Goal: Information Seeking & Learning: Learn about a topic

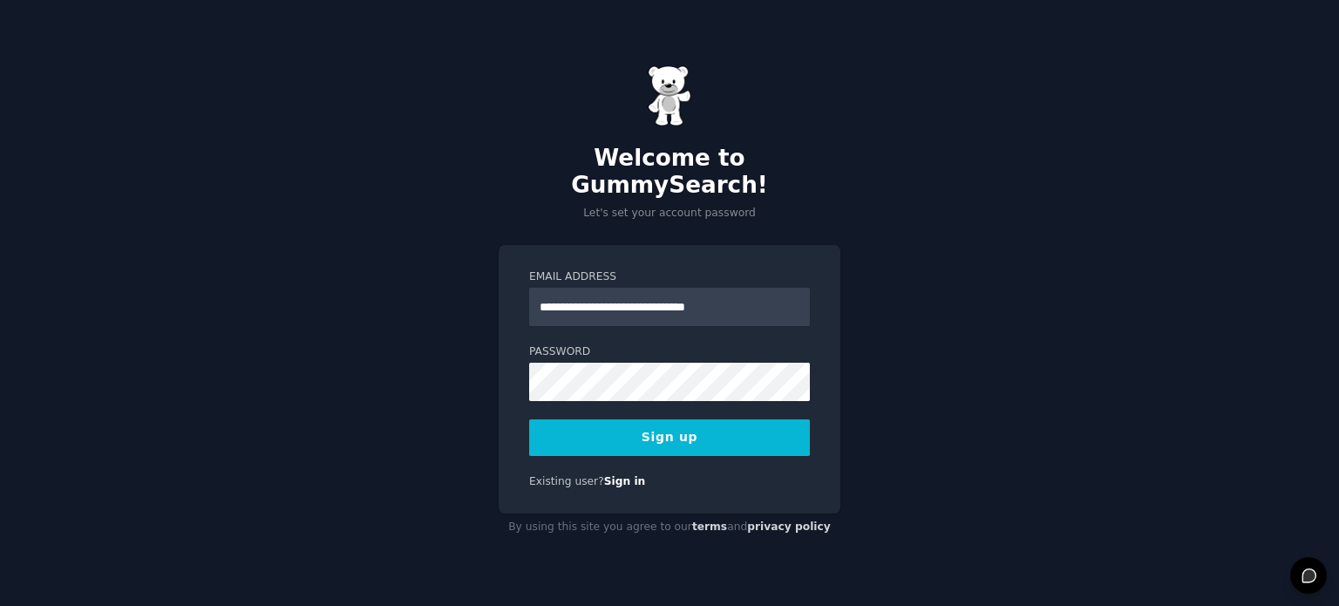
type input "**********"
click at [529, 419] on button "Sign up" at bounding box center [669, 437] width 281 height 37
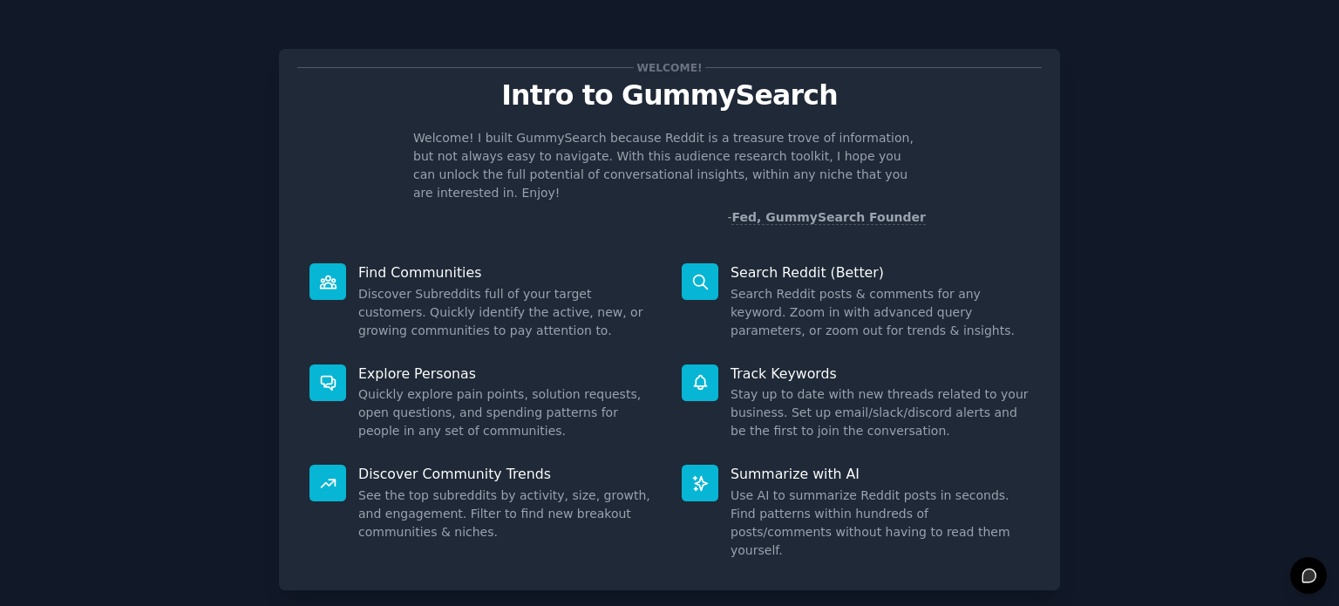
scroll to position [76, 0]
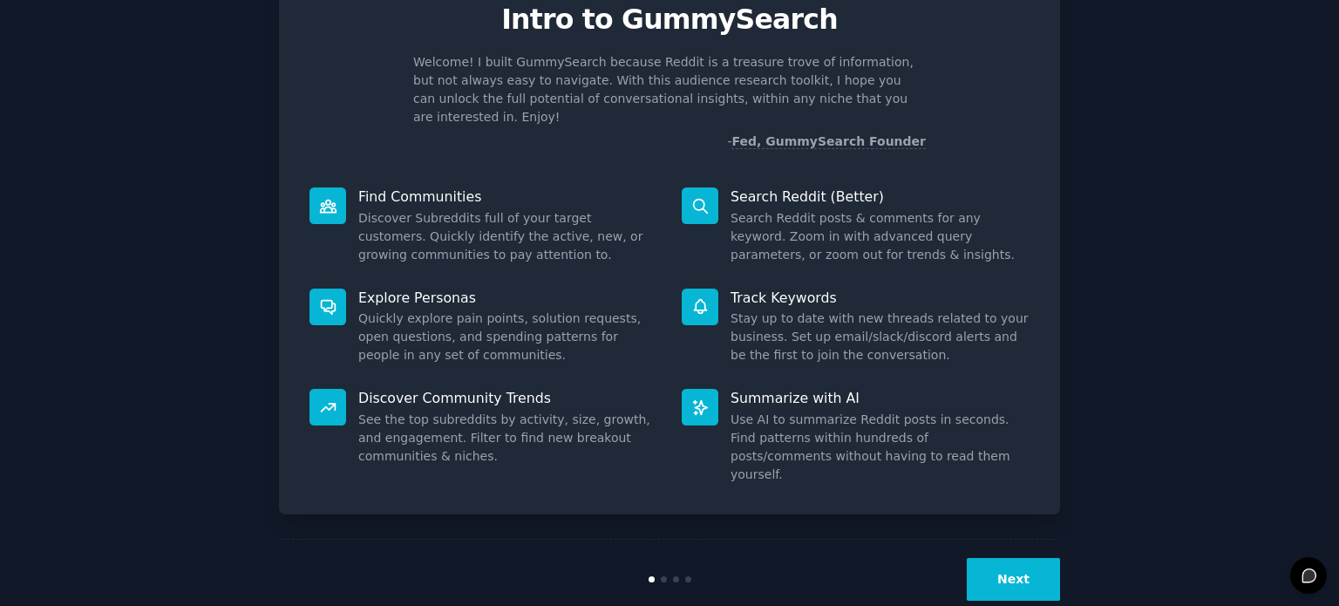
click at [1003, 558] on button "Next" at bounding box center [1012, 579] width 93 height 43
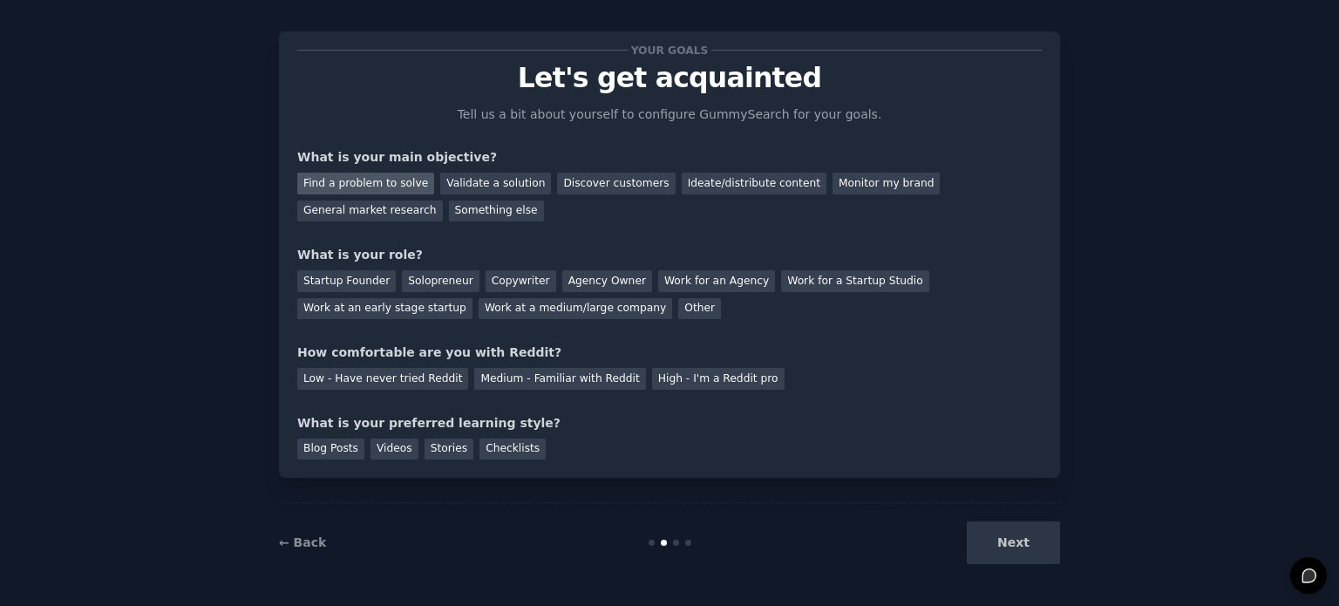
click at [362, 184] on div "Find a problem to solve" at bounding box center [365, 184] width 137 height 22
click at [468, 181] on div "Validate a solution" at bounding box center [495, 184] width 111 height 22
click at [359, 186] on div "Find a problem to solve" at bounding box center [365, 184] width 137 height 22
click at [425, 278] on div "Solopreneur" at bounding box center [440, 281] width 77 height 22
click at [361, 383] on div "Low - Have never tried Reddit" at bounding box center [382, 379] width 171 height 22
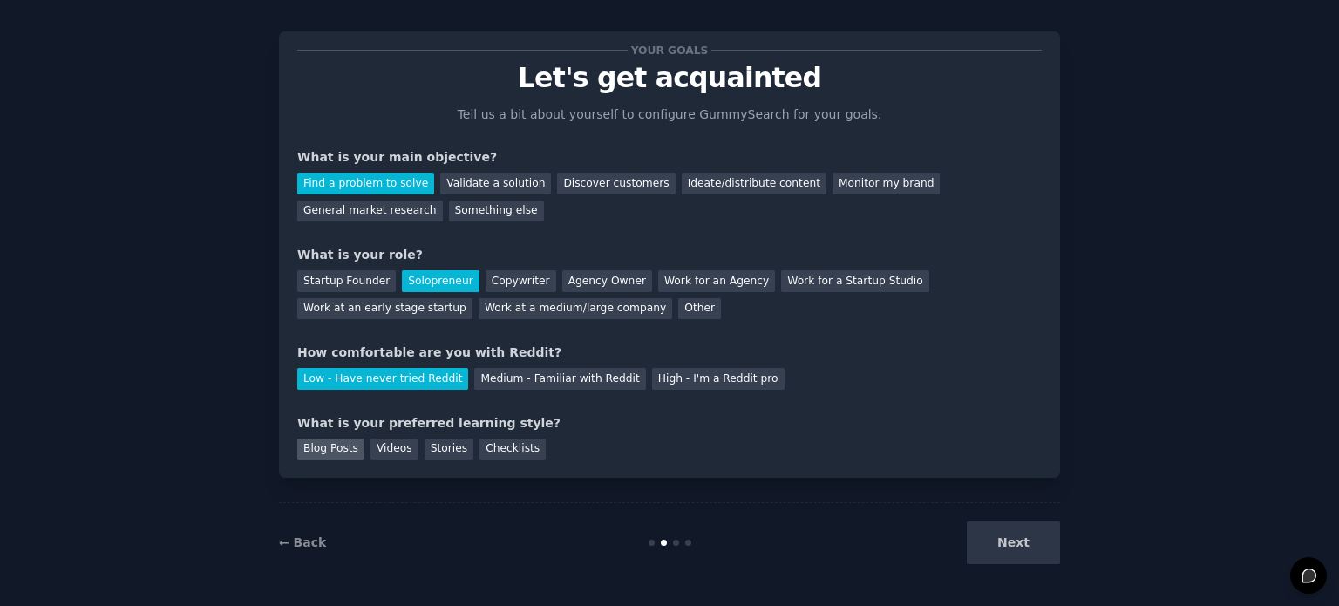
click at [314, 449] on div "Blog Posts" at bounding box center [330, 449] width 67 height 22
click at [381, 442] on div "Videos" at bounding box center [394, 449] width 48 height 22
click at [1009, 540] on button "Next" at bounding box center [1012, 542] width 93 height 43
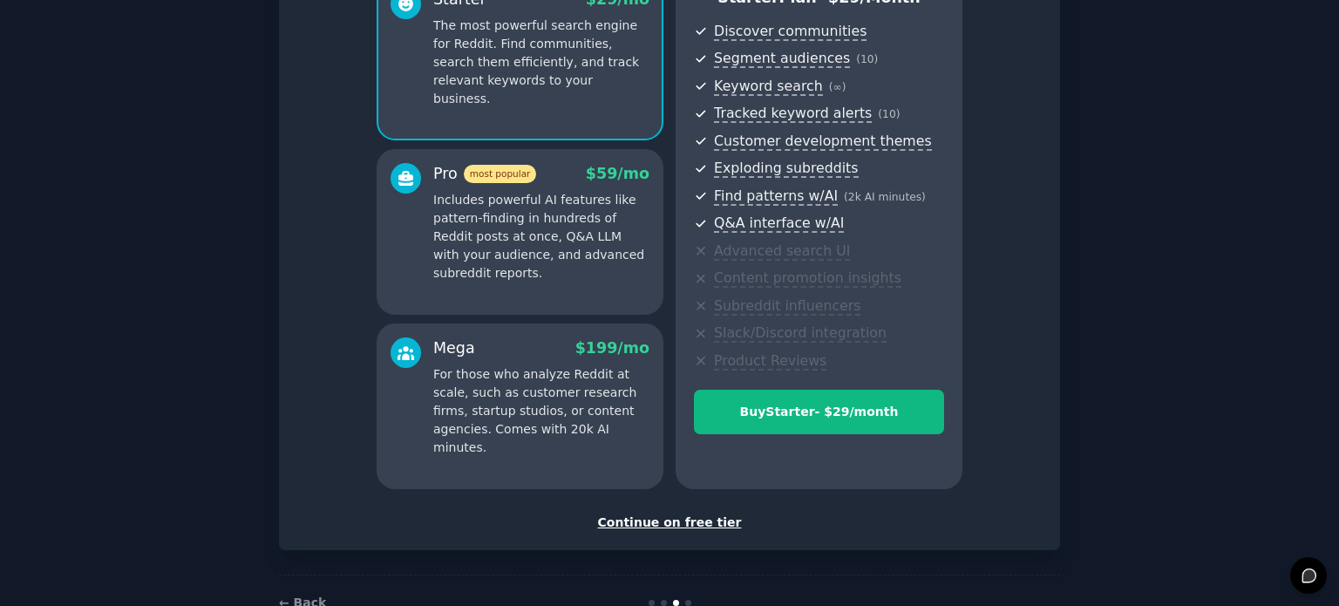
scroll to position [192, 0]
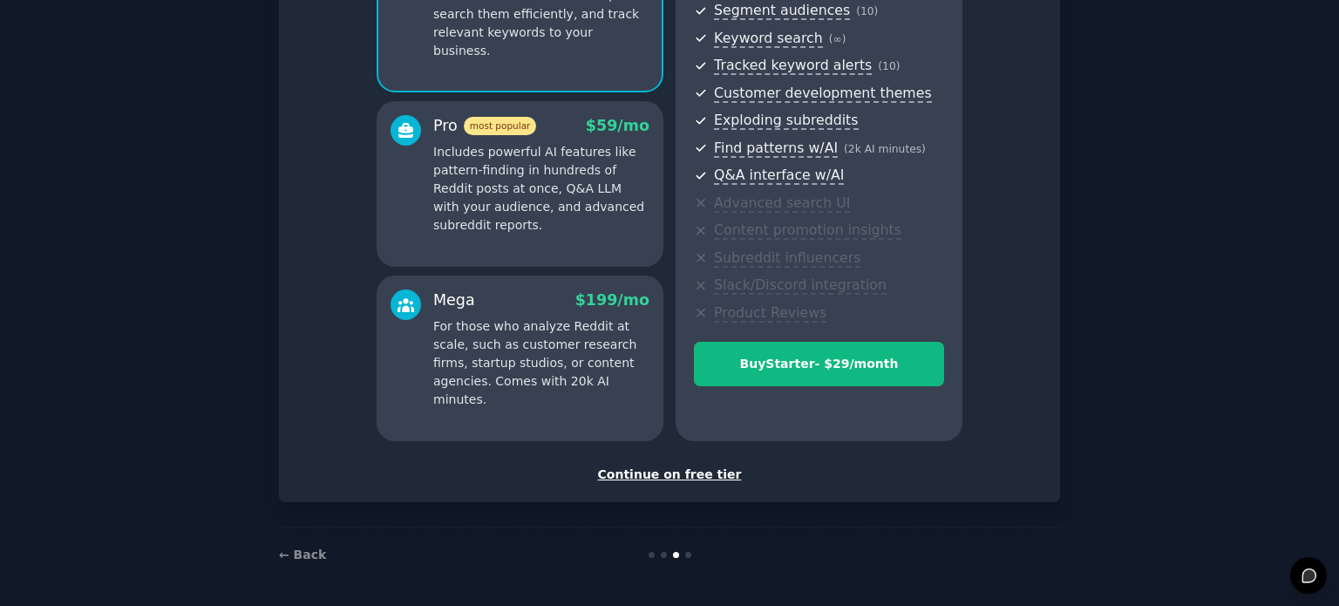
click at [684, 470] on div "Continue on free tier" at bounding box center [669, 474] width 744 height 18
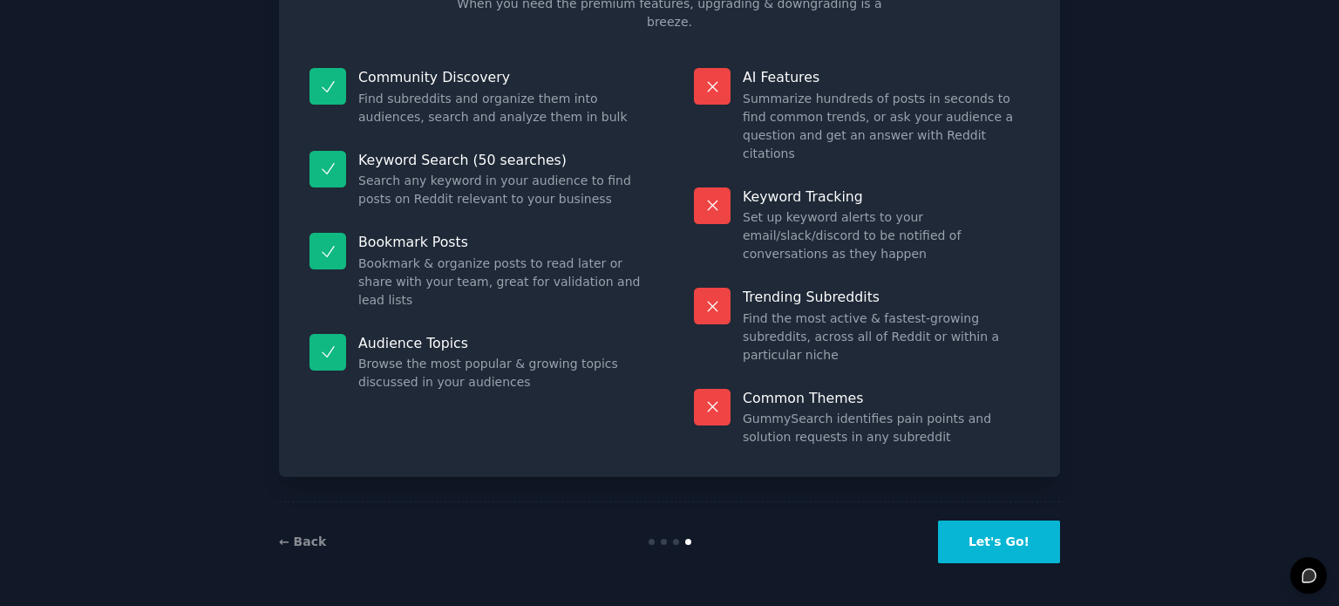
scroll to position [72, 0]
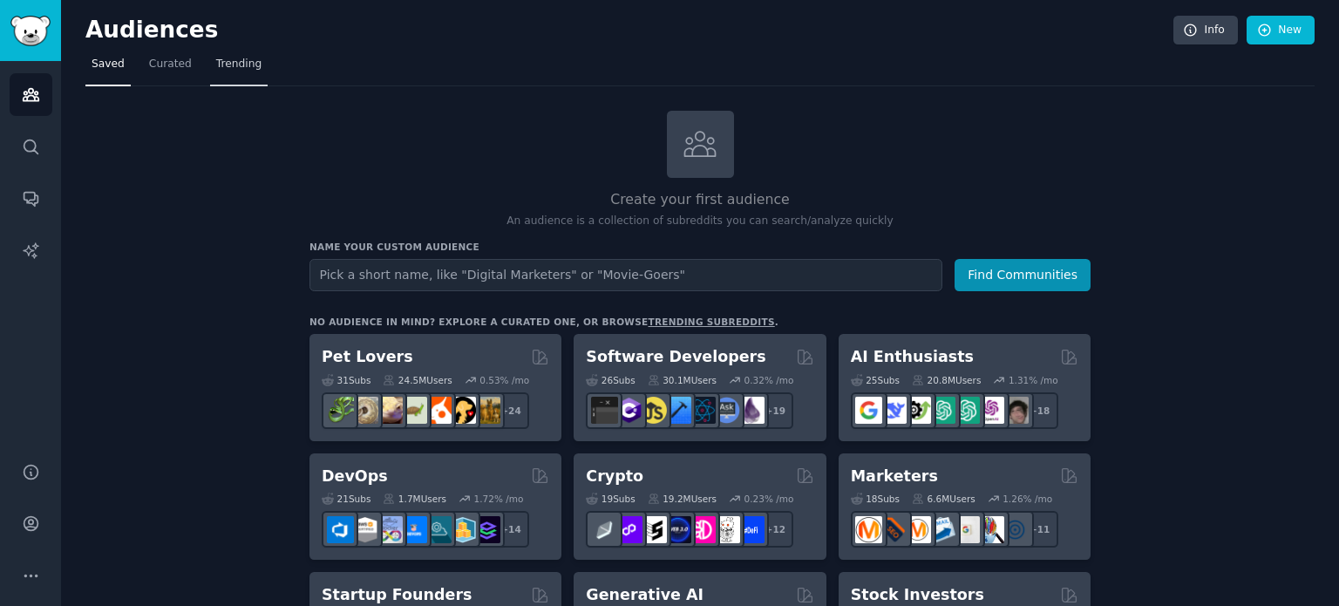
click at [239, 64] on span "Trending" at bounding box center [238, 65] width 45 height 16
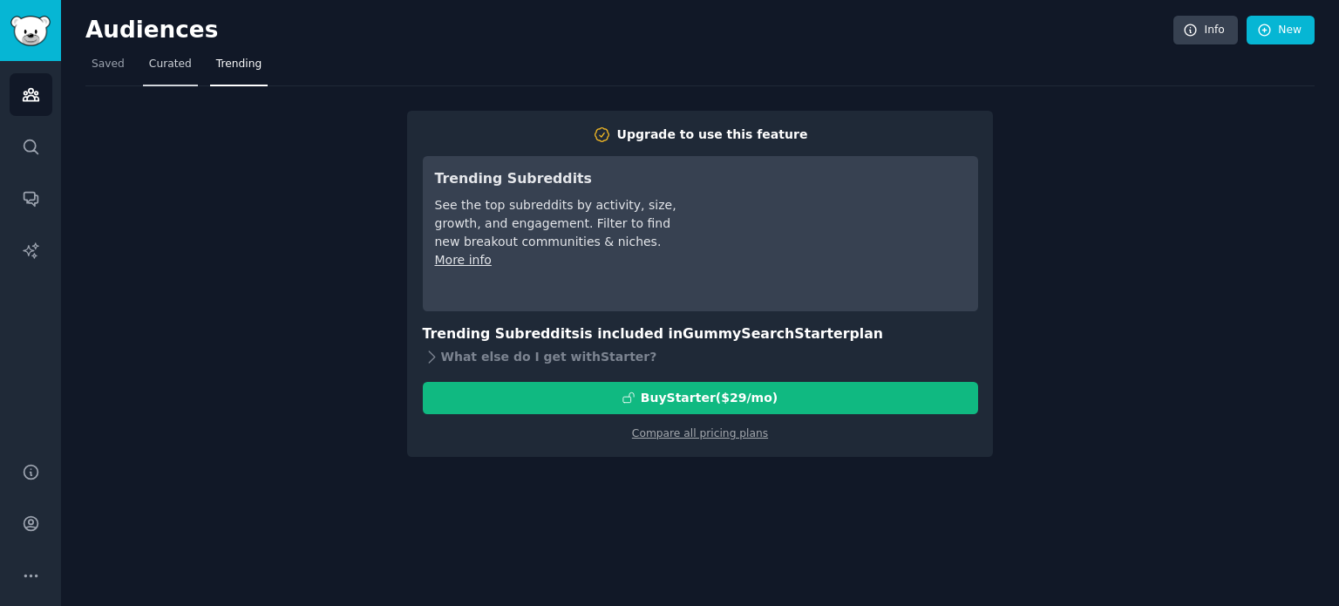
click at [170, 75] on link "Curated" at bounding box center [170, 69] width 55 height 36
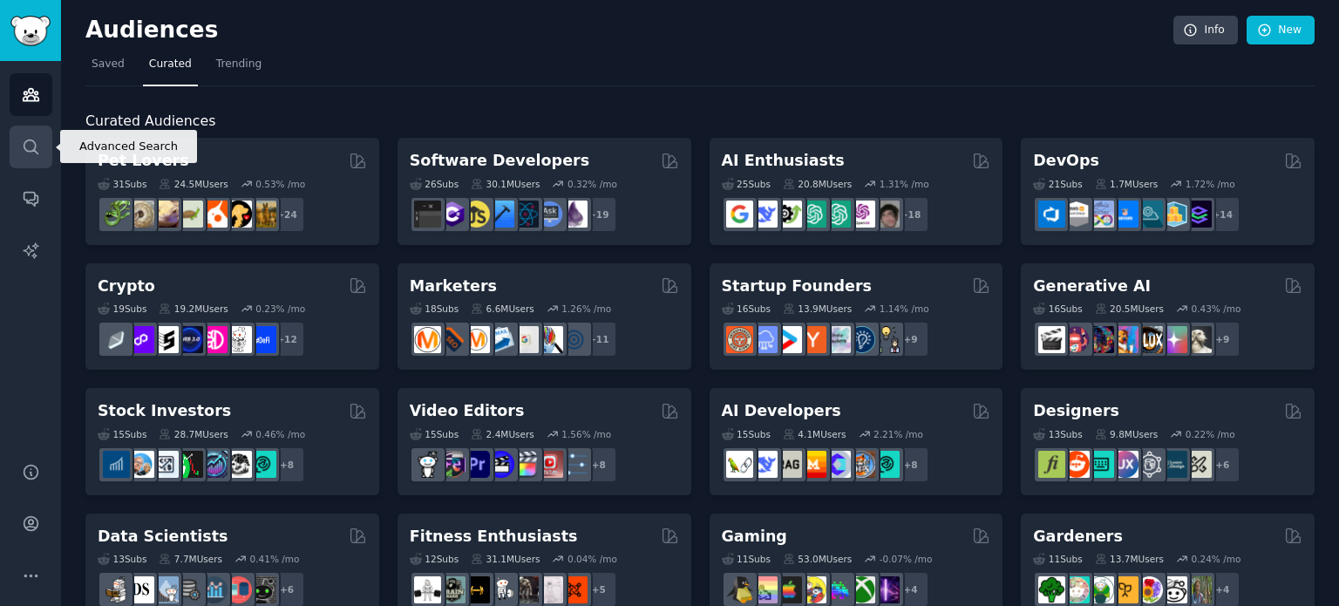
click at [24, 139] on icon "Sidebar" at bounding box center [31, 147] width 18 height 18
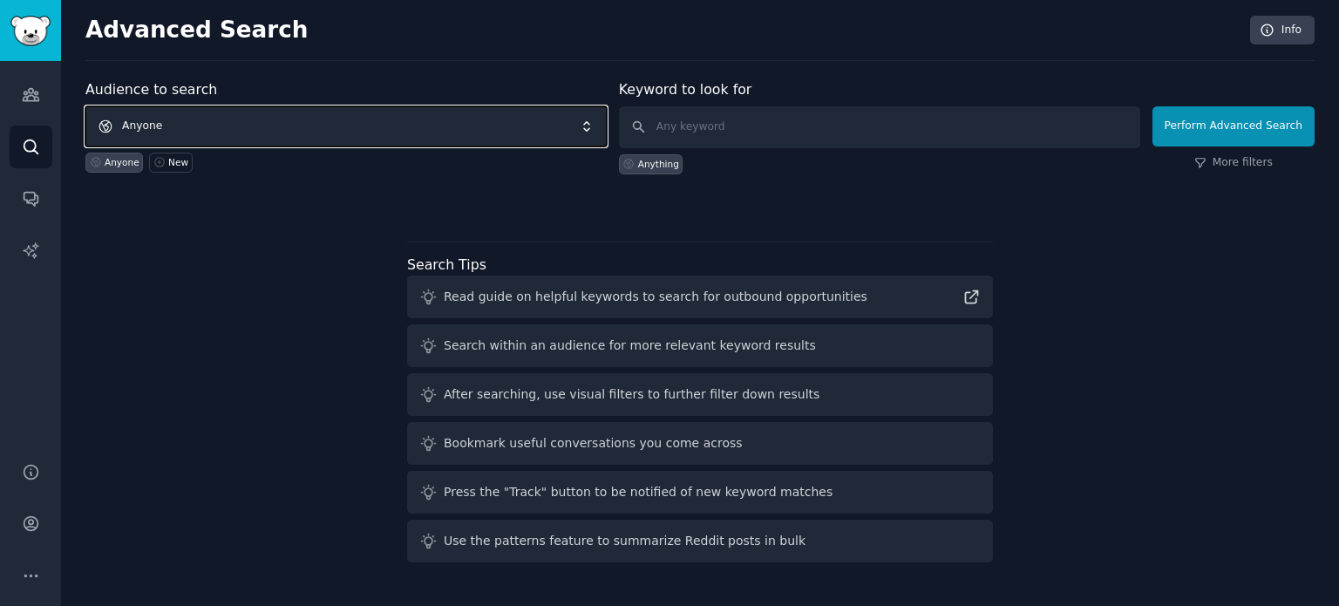
click at [356, 125] on span "Anyone" at bounding box center [345, 126] width 521 height 40
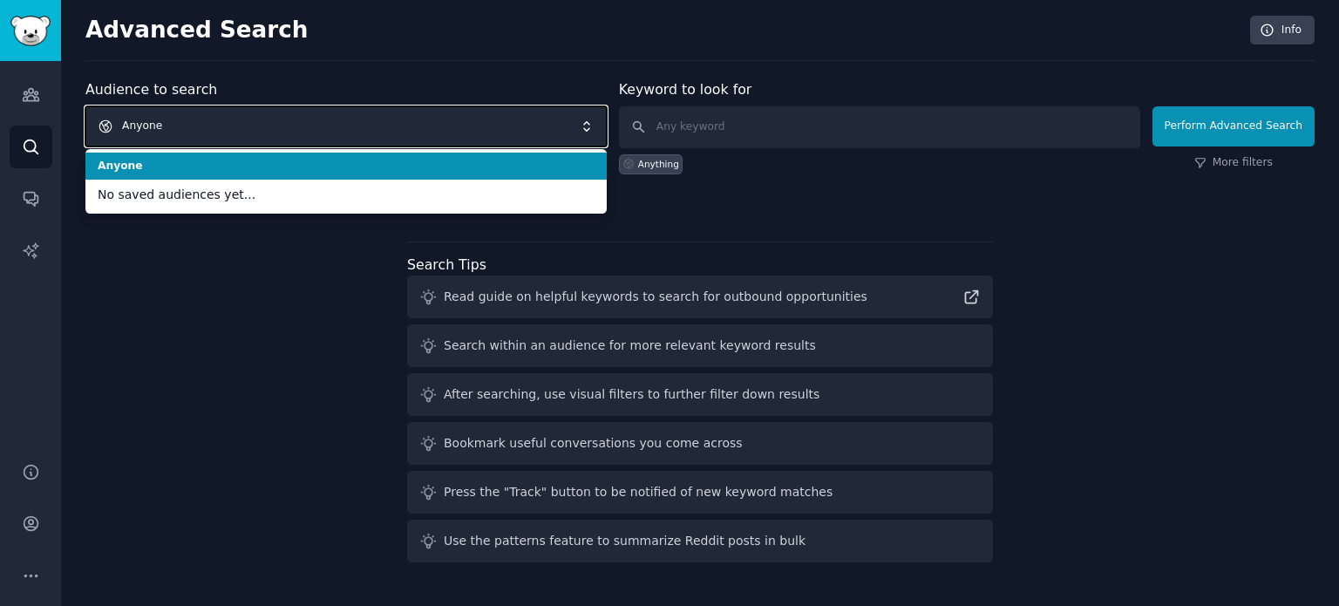
click at [356, 125] on span "Anyone" at bounding box center [345, 126] width 521 height 40
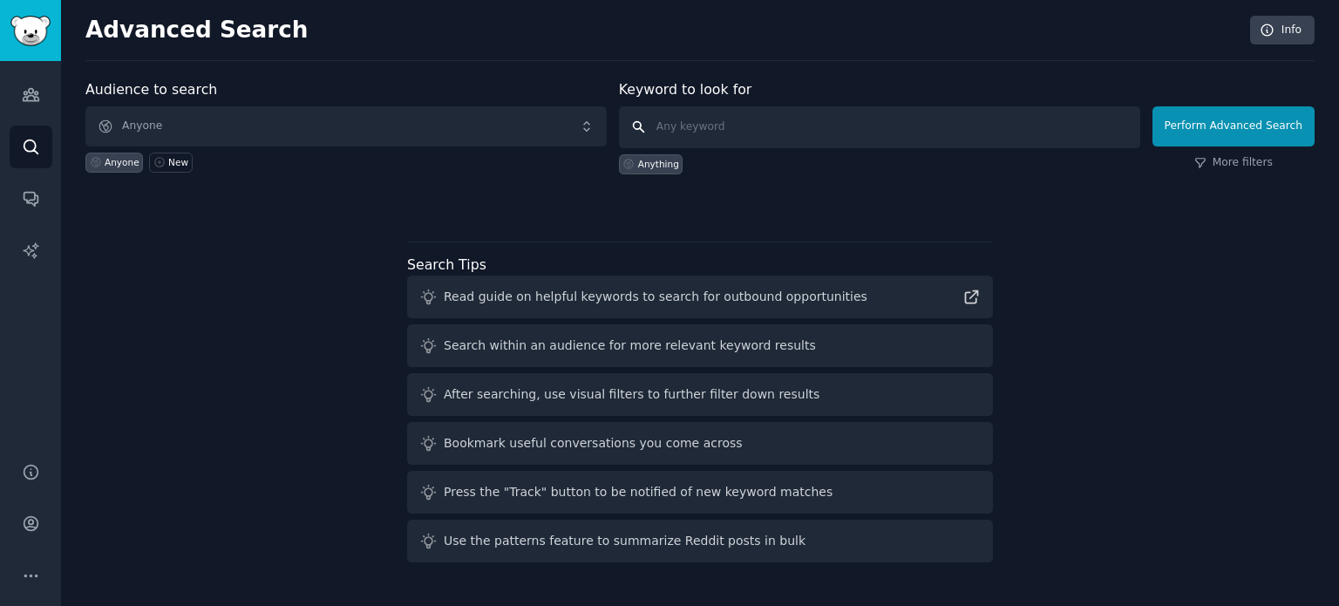
click at [673, 132] on input "text" at bounding box center [879, 127] width 521 height 42
type input "mindfulness"
click button "Perform Advanced Search" at bounding box center [1233, 126] width 162 height 40
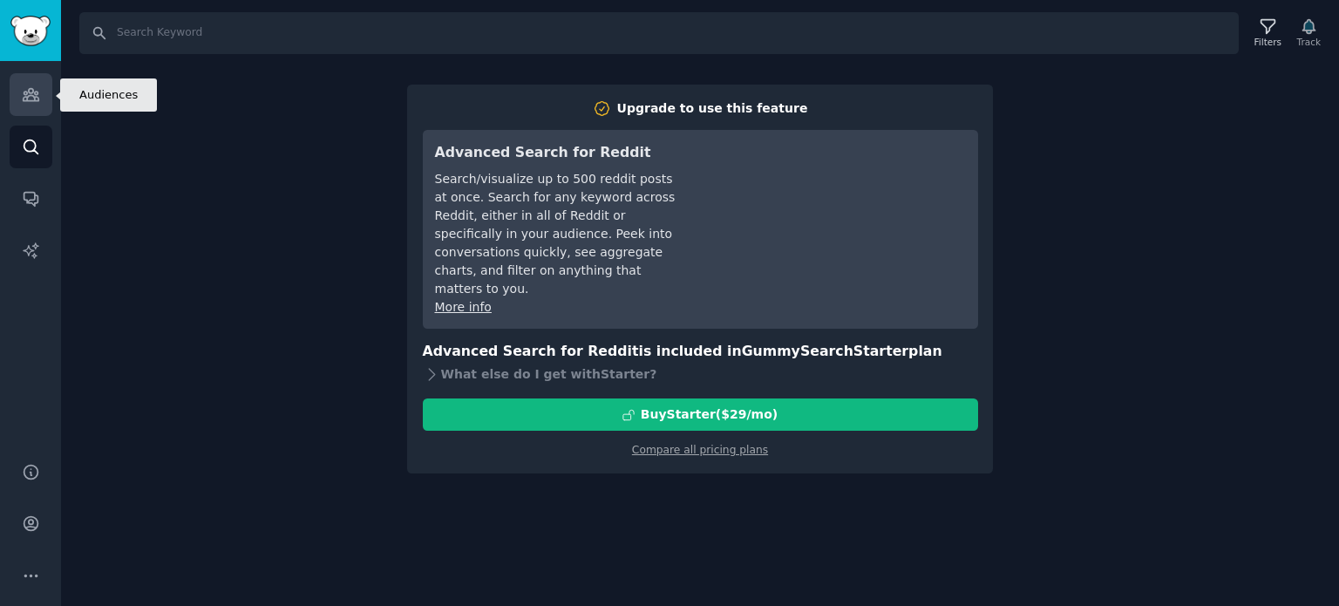
click at [14, 96] on link "Audiences" at bounding box center [31, 94] width 43 height 43
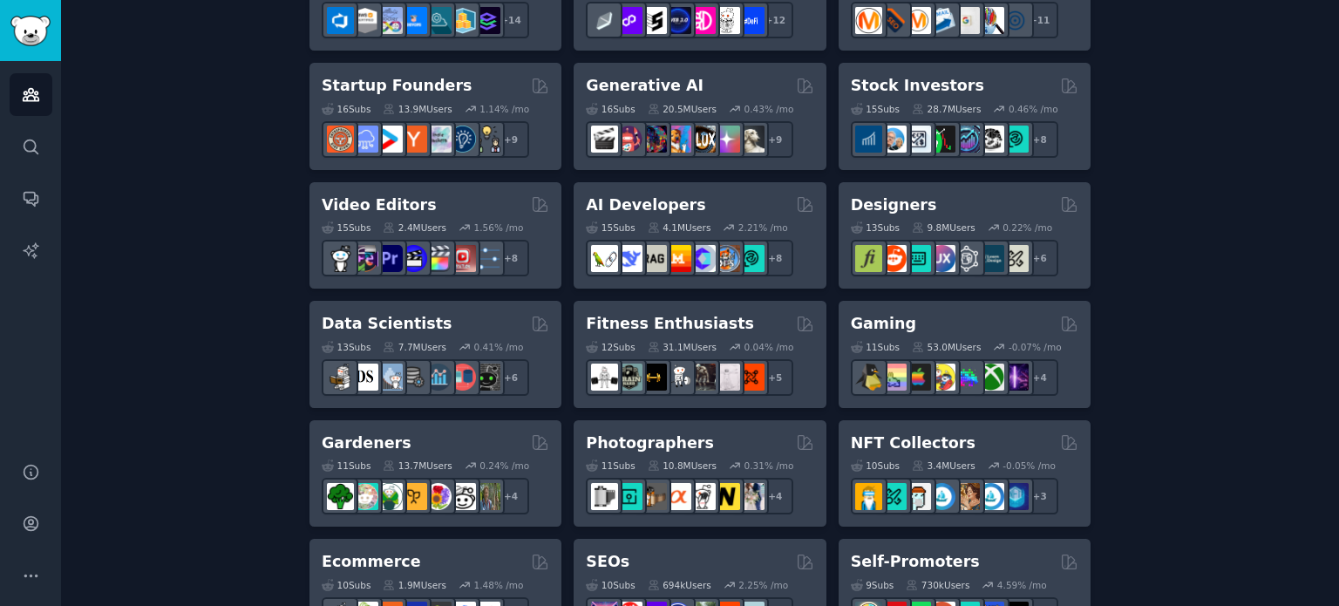
scroll to position [523, 0]
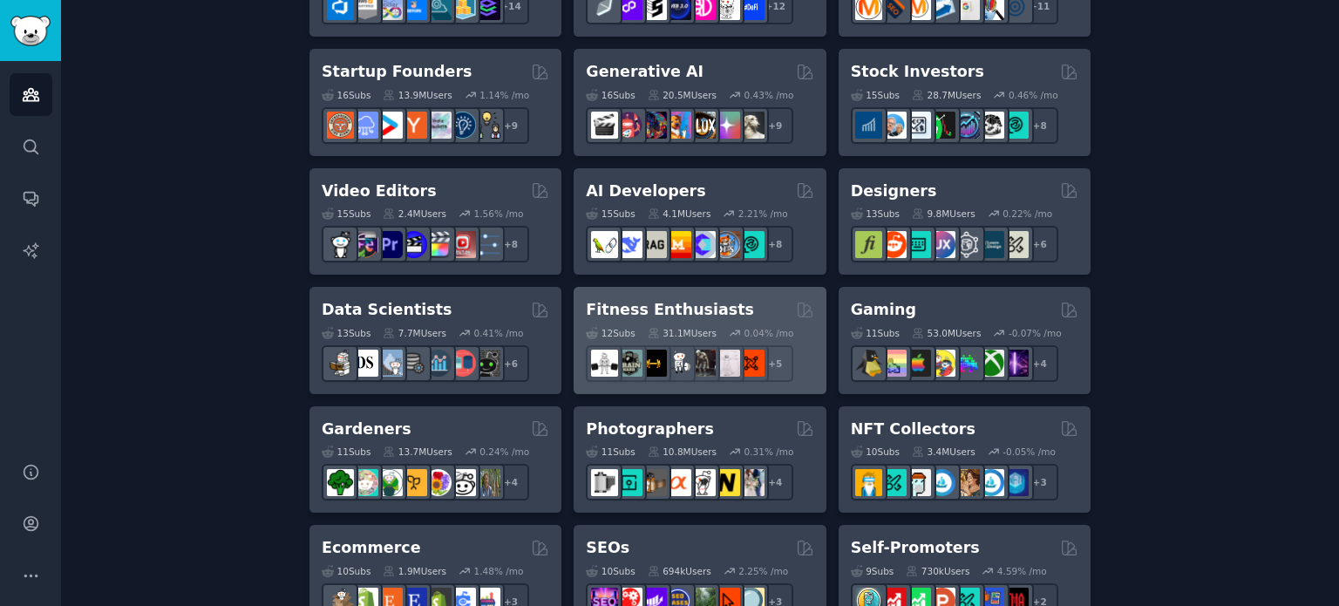
click at [738, 301] on div "Fitness Enthusiasts" at bounding box center [699, 310] width 227 height 22
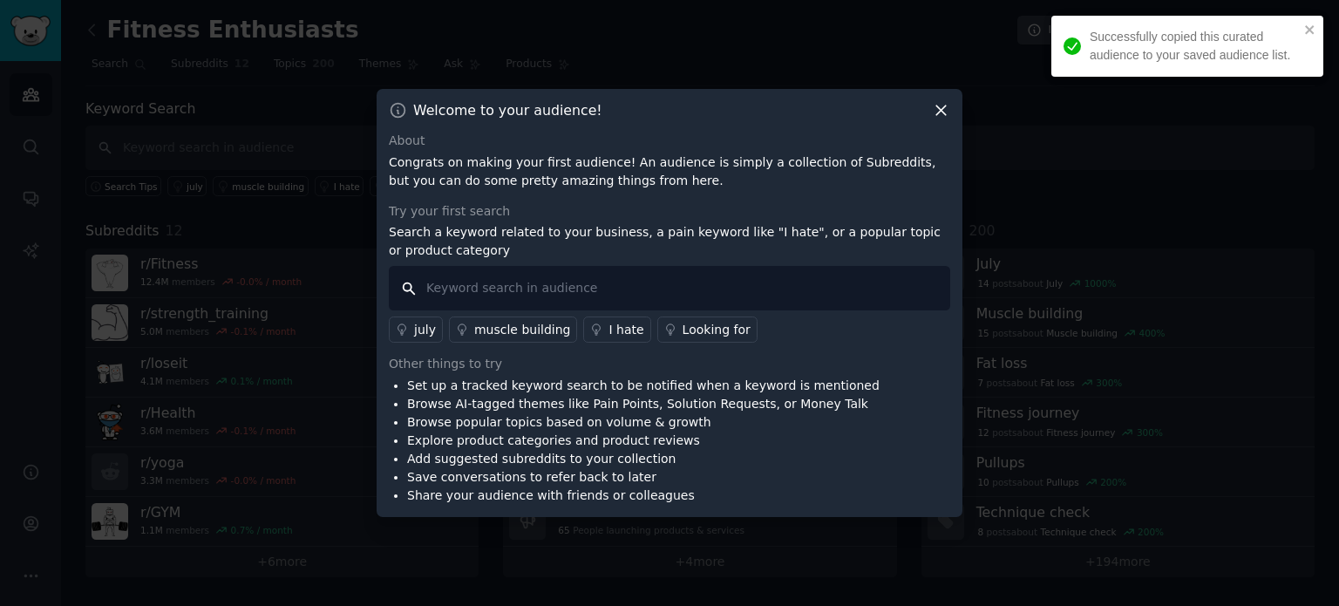
click at [453, 289] on input "text" at bounding box center [669, 288] width 561 height 44
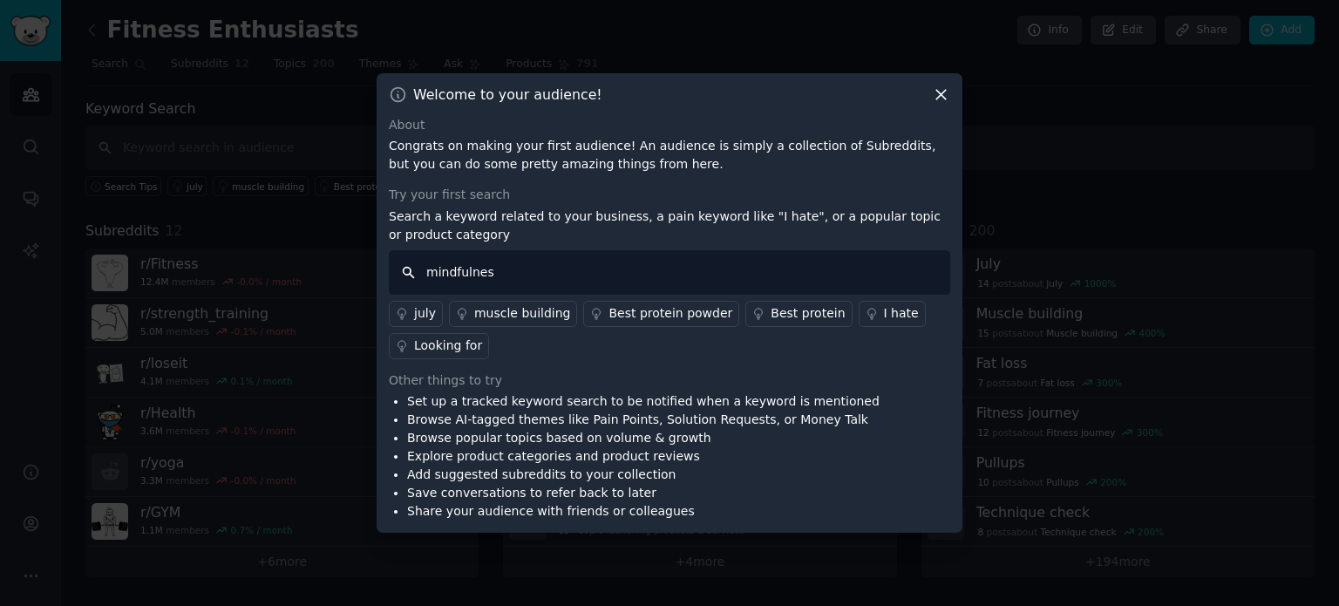
type input "mindfulness"
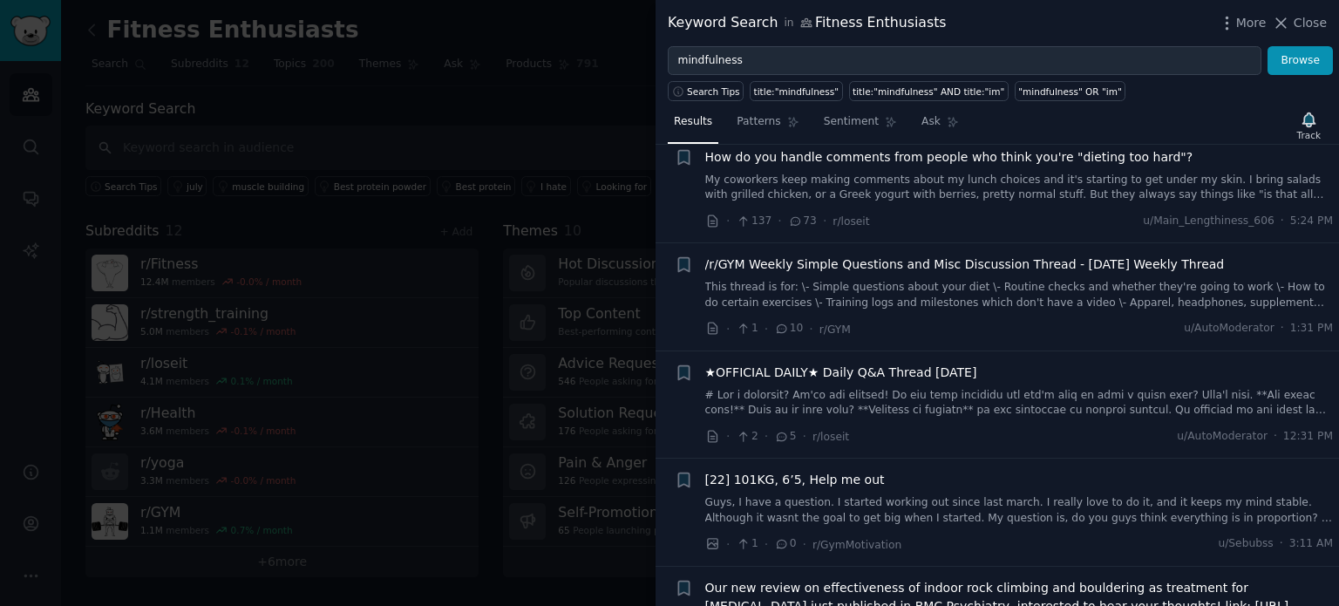
scroll to position [349, 0]
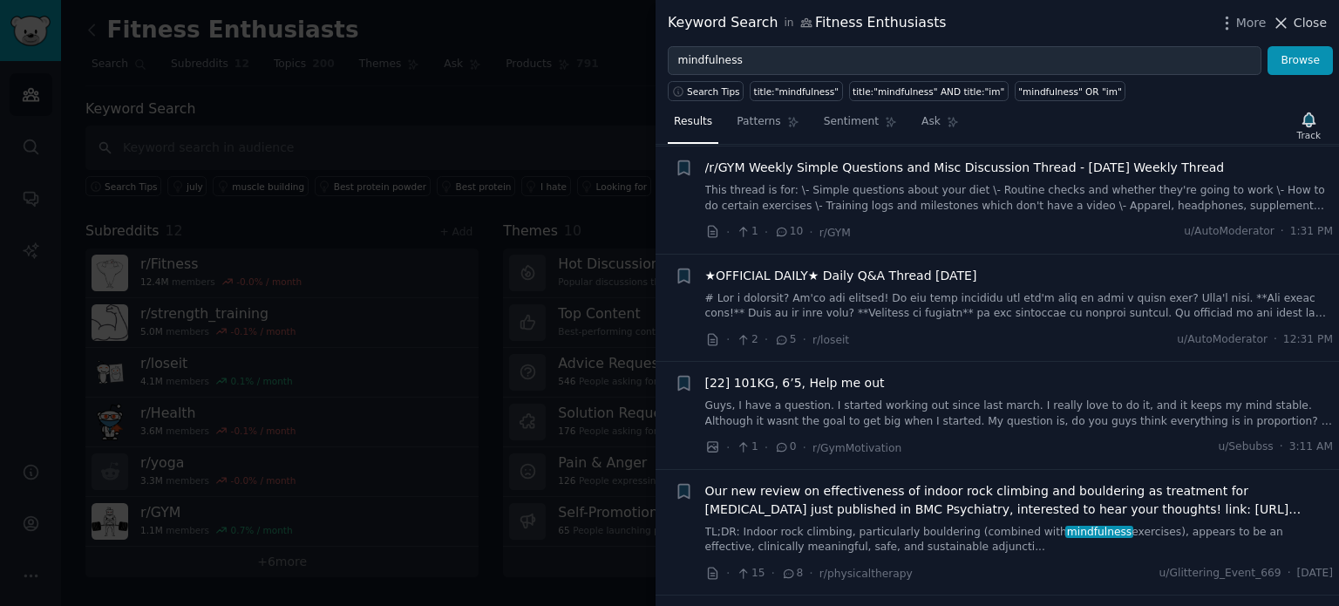
click at [1285, 24] on icon at bounding box center [1282, 23] width 10 height 10
